Goal: Transaction & Acquisition: Purchase product/service

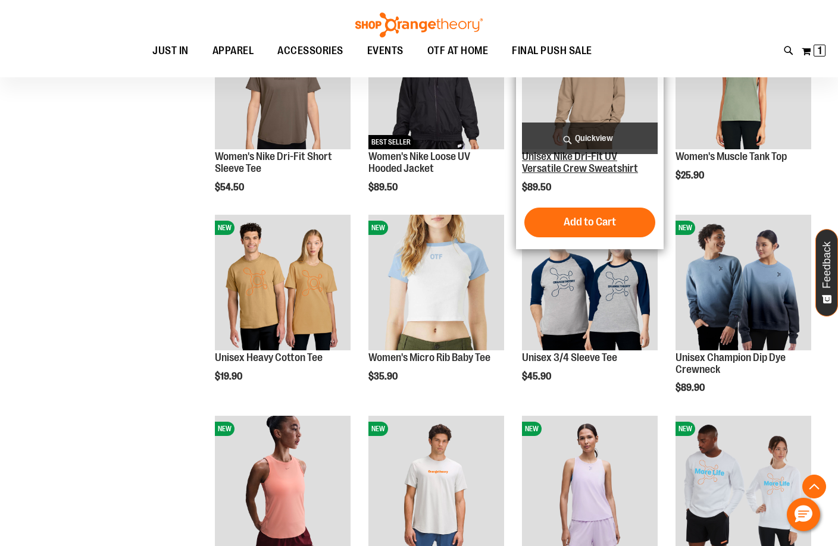
scroll to position [1304, 0]
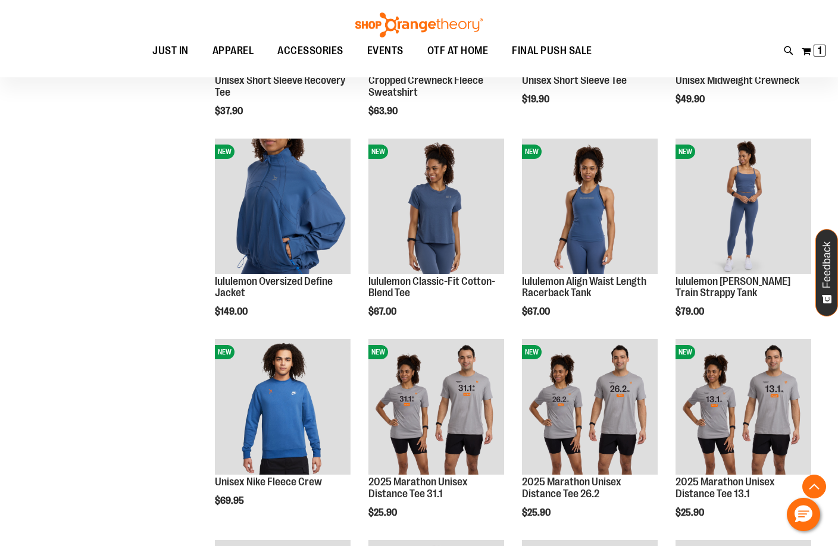
scroll to position [2019, 0]
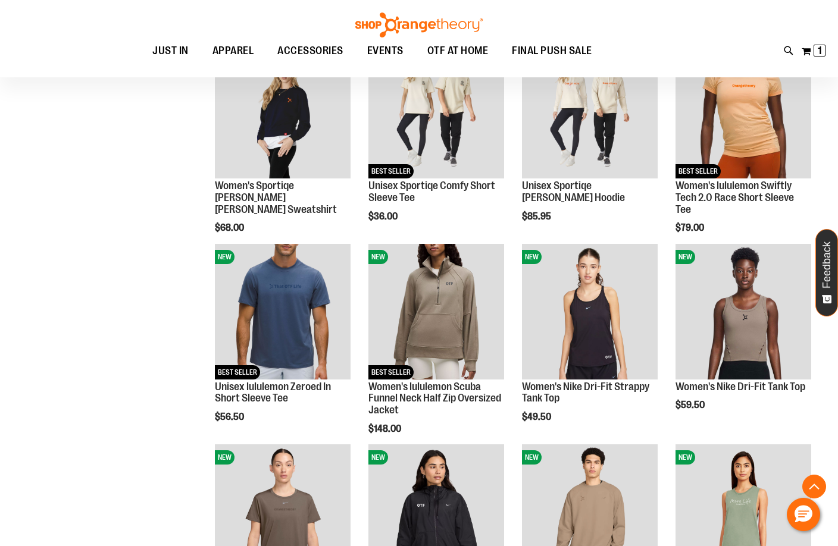
scroll to position [650, 0]
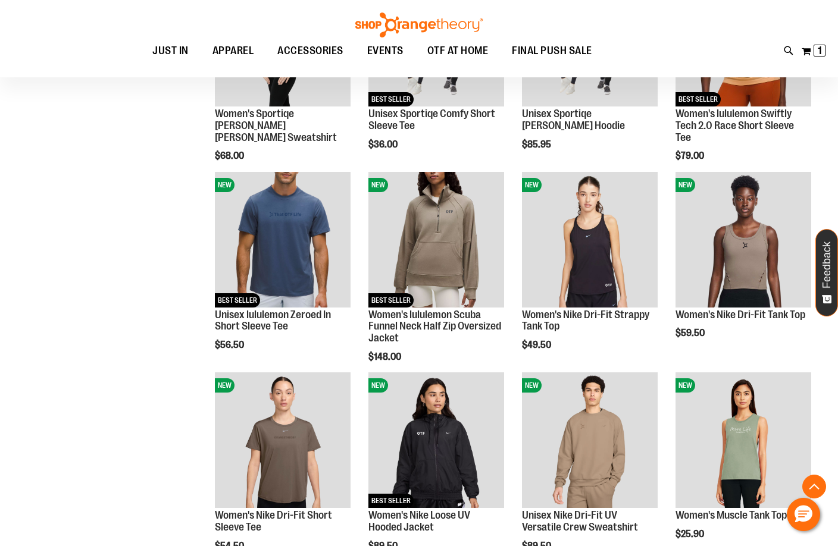
scroll to position [769, 0]
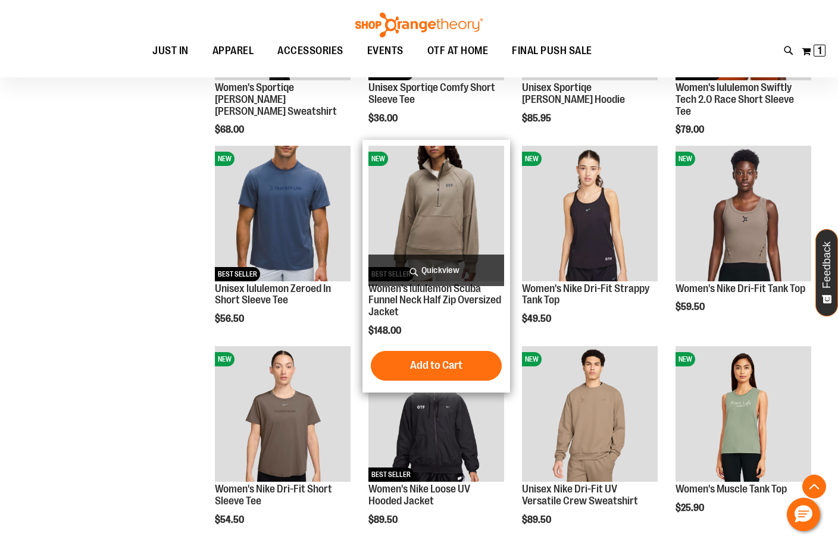
click at [462, 233] on img "product" at bounding box center [436, 214] width 136 height 136
